Goal: Task Accomplishment & Management: Complete application form

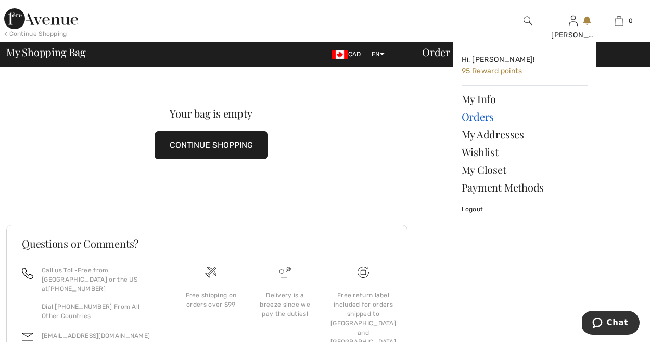
click at [481, 117] on link "Orders" at bounding box center [525, 117] width 126 height 18
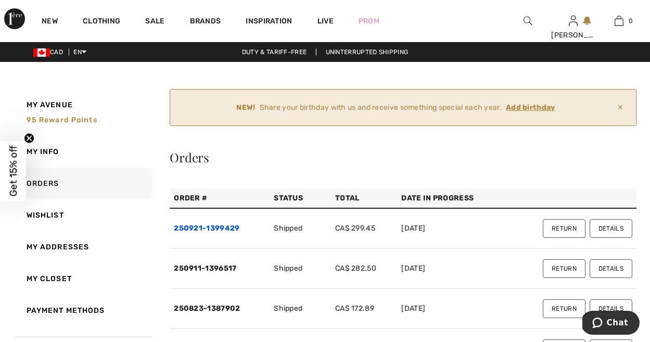
click at [215, 228] on link "250921-1399429" at bounding box center [207, 228] width 66 height 9
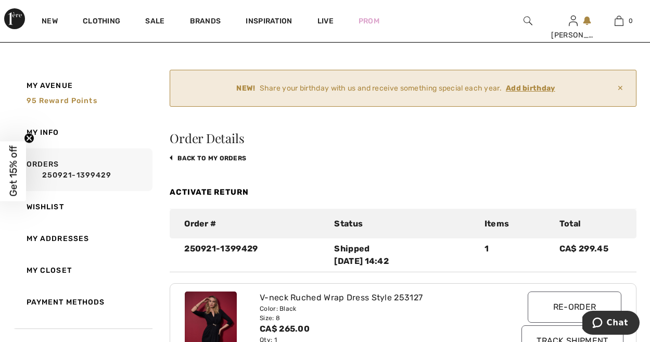
scroll to position [23, 0]
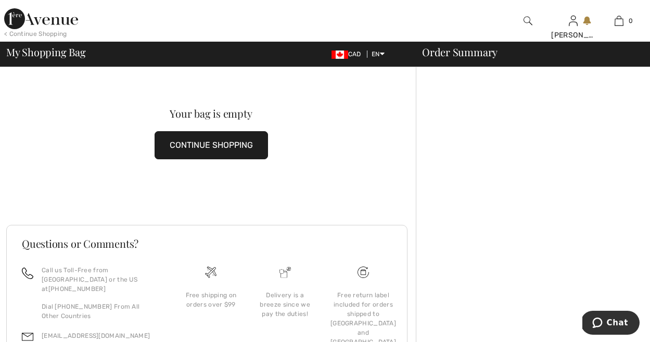
click at [39, 20] on img at bounding box center [41, 18] width 74 height 21
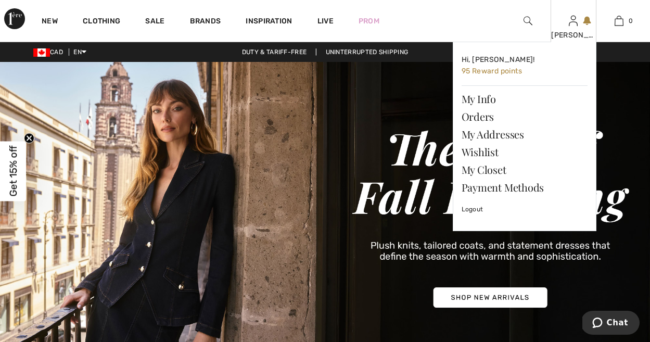
click at [575, 24] on img at bounding box center [573, 21] width 9 height 12
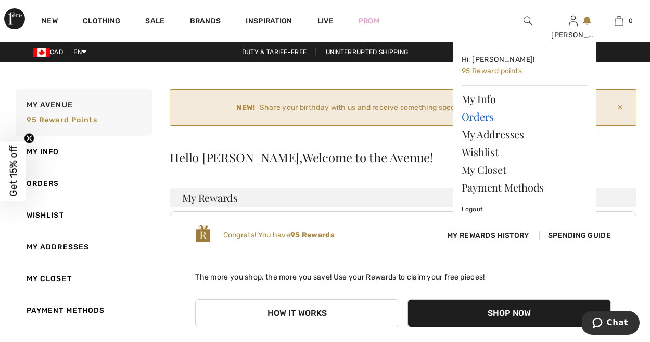
click at [475, 119] on link "Orders" at bounding box center [525, 117] width 126 height 18
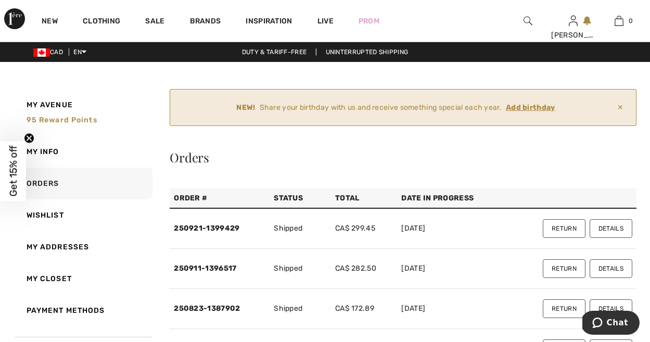
click at [565, 225] on button "Return" at bounding box center [564, 228] width 43 height 19
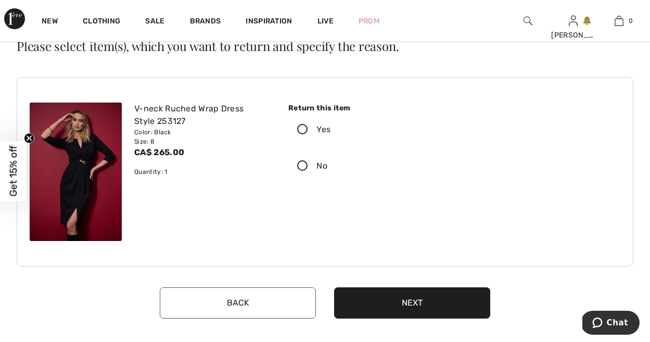
scroll to position [45, 0]
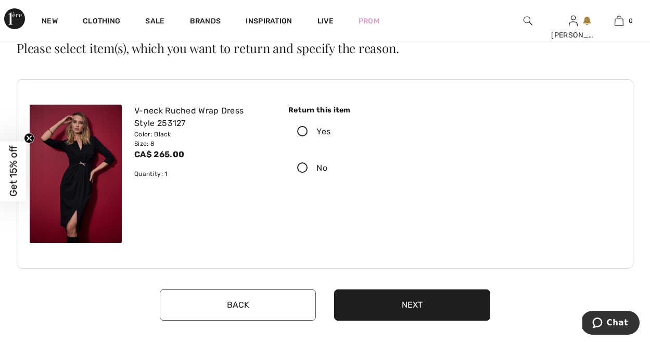
click at [305, 131] on icon at bounding box center [303, 131] width 28 height 11
click at [330, 131] on input "Yes" at bounding box center [333, 131] width 7 height 31
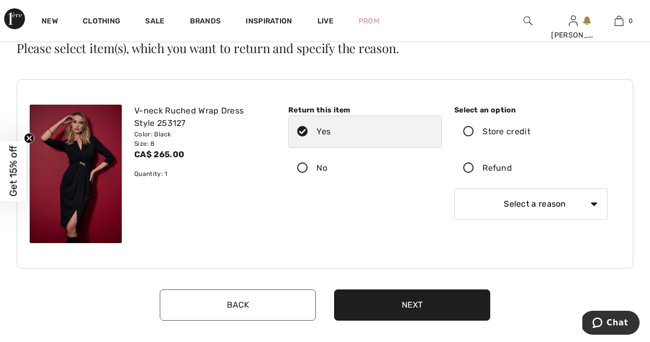
click at [467, 166] on icon at bounding box center [469, 168] width 28 height 11
click at [512, 166] on input "Refund" at bounding box center [515, 167] width 7 height 31
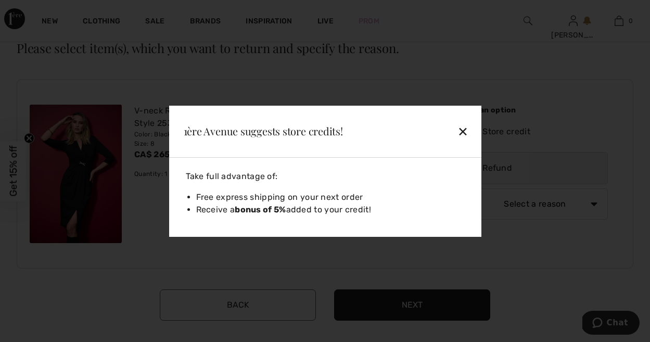
click at [464, 129] on div "✕" at bounding box center [439, 131] width 68 height 22
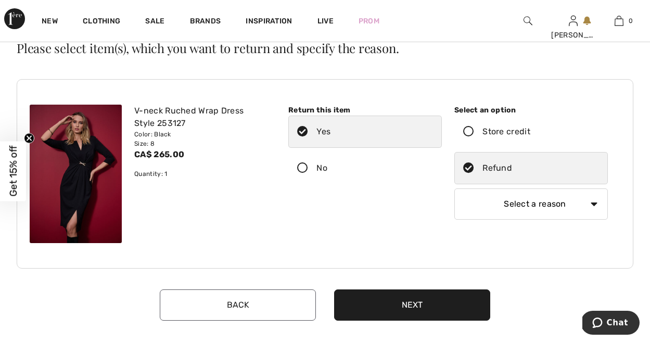
click at [589, 202] on select "Select a reason I received the wrong product or size My order arrived too late …" at bounding box center [530, 203] width 153 height 31
select select "4"
click at [454, 188] on select "Select a reason I received the wrong product or size My order arrived too late …" at bounding box center [530, 203] width 153 height 31
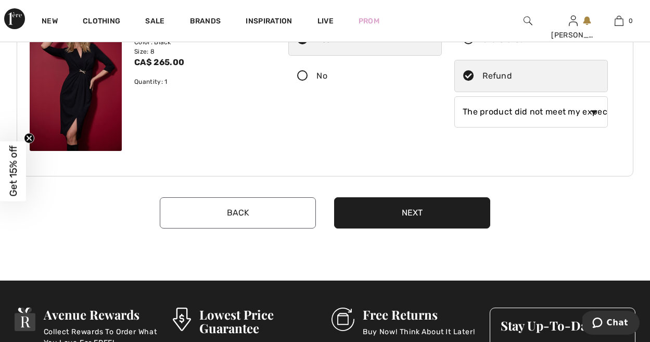
scroll to position [138, 0]
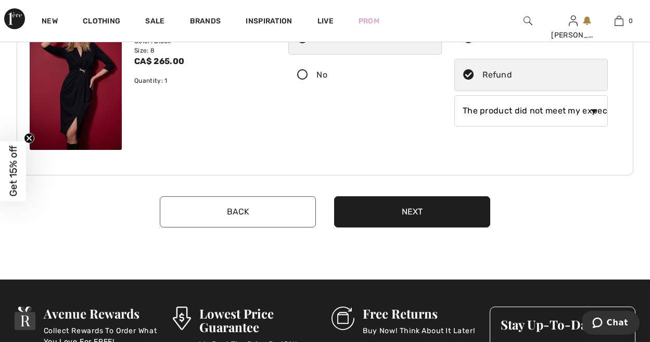
click at [404, 210] on button "Next" at bounding box center [412, 211] width 156 height 31
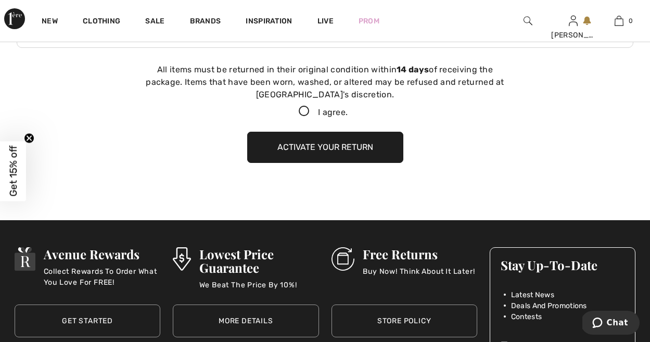
scroll to position [266, 0]
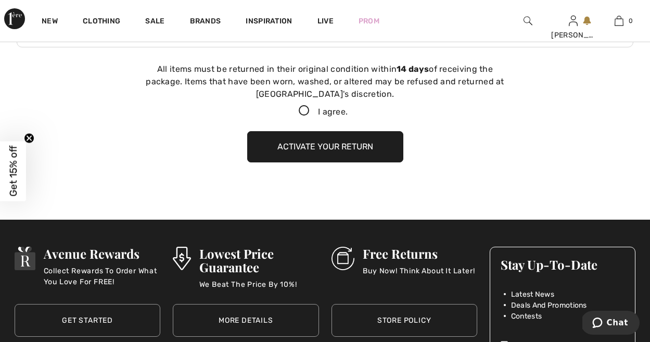
click at [303, 108] on icon at bounding box center [304, 111] width 28 height 11
click at [348, 108] on input "I agree." at bounding box center [351, 111] width 7 height 7
checkbox input "true"
click at [327, 145] on button "Activate your return" at bounding box center [325, 146] width 156 height 31
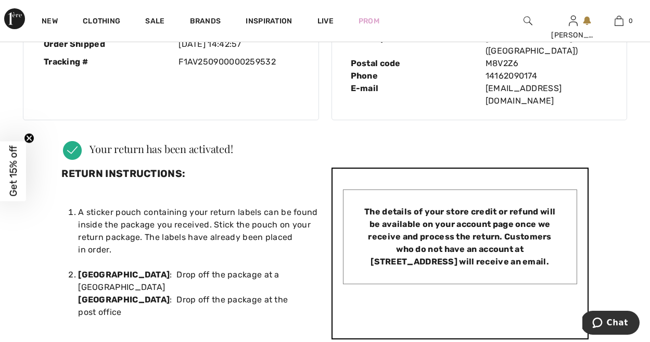
scroll to position [135, 0]
